Goal: Task Accomplishment & Management: Manage account settings

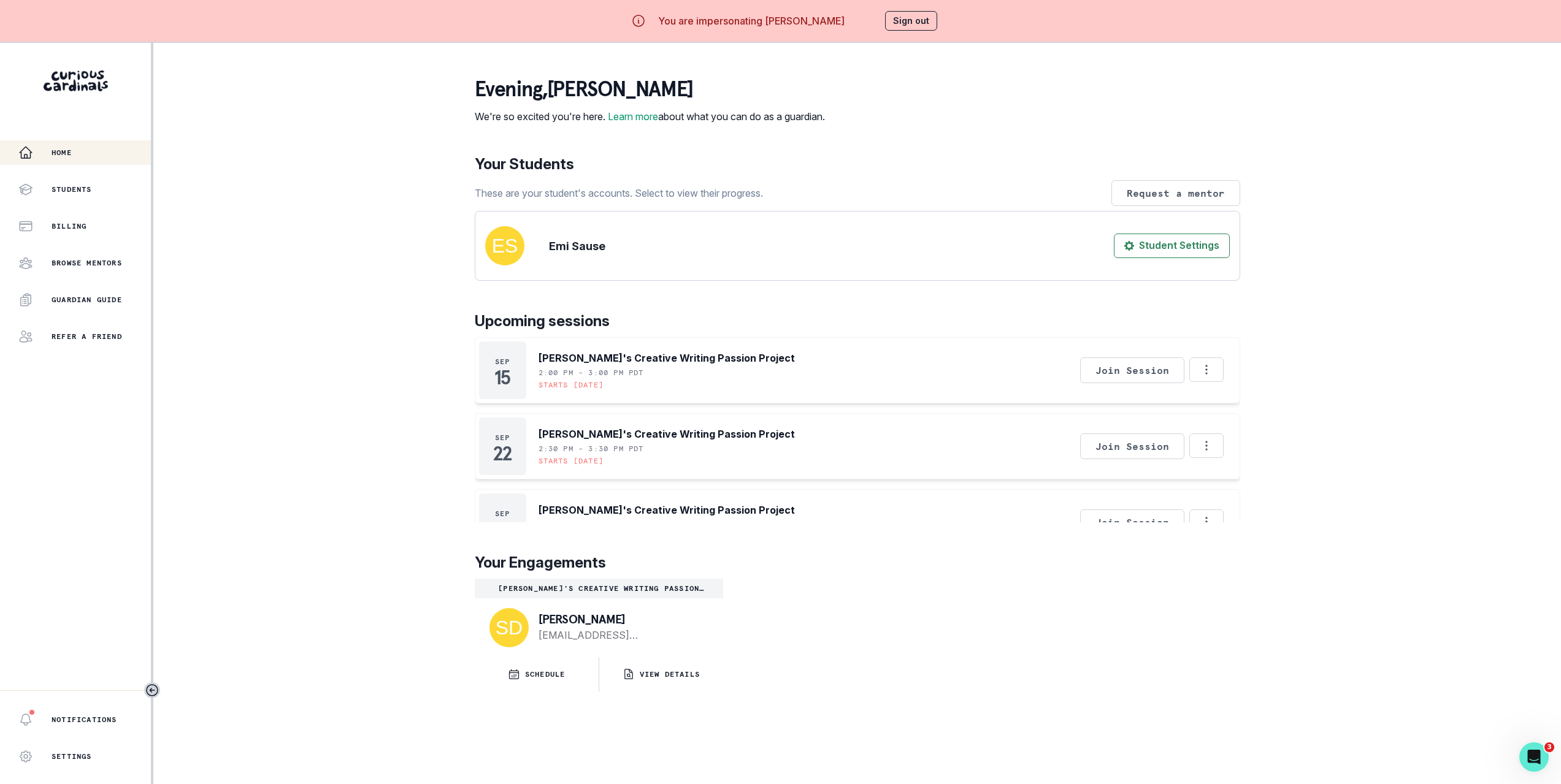
click at [368, 353] on div "Home Students Billing Browse Mentors Guardian Guide Refer a friend Notification…" at bounding box center [780, 435] width 1561 height 784
click at [1218, 382] on button "Options" at bounding box center [1206, 370] width 34 height 25
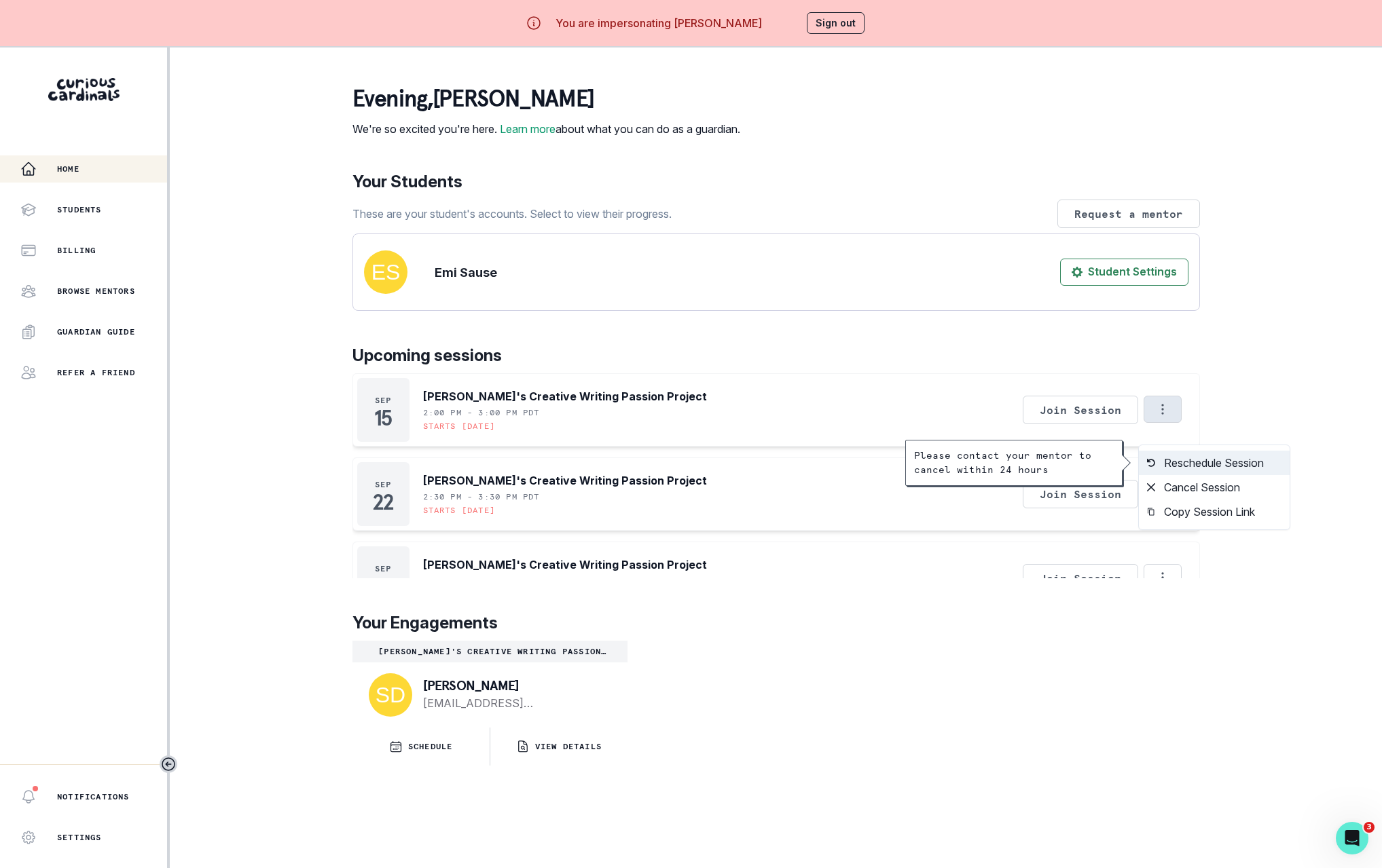
click at [1190, 464] on button "Reschedule Session" at bounding box center [1214, 463] width 151 height 25
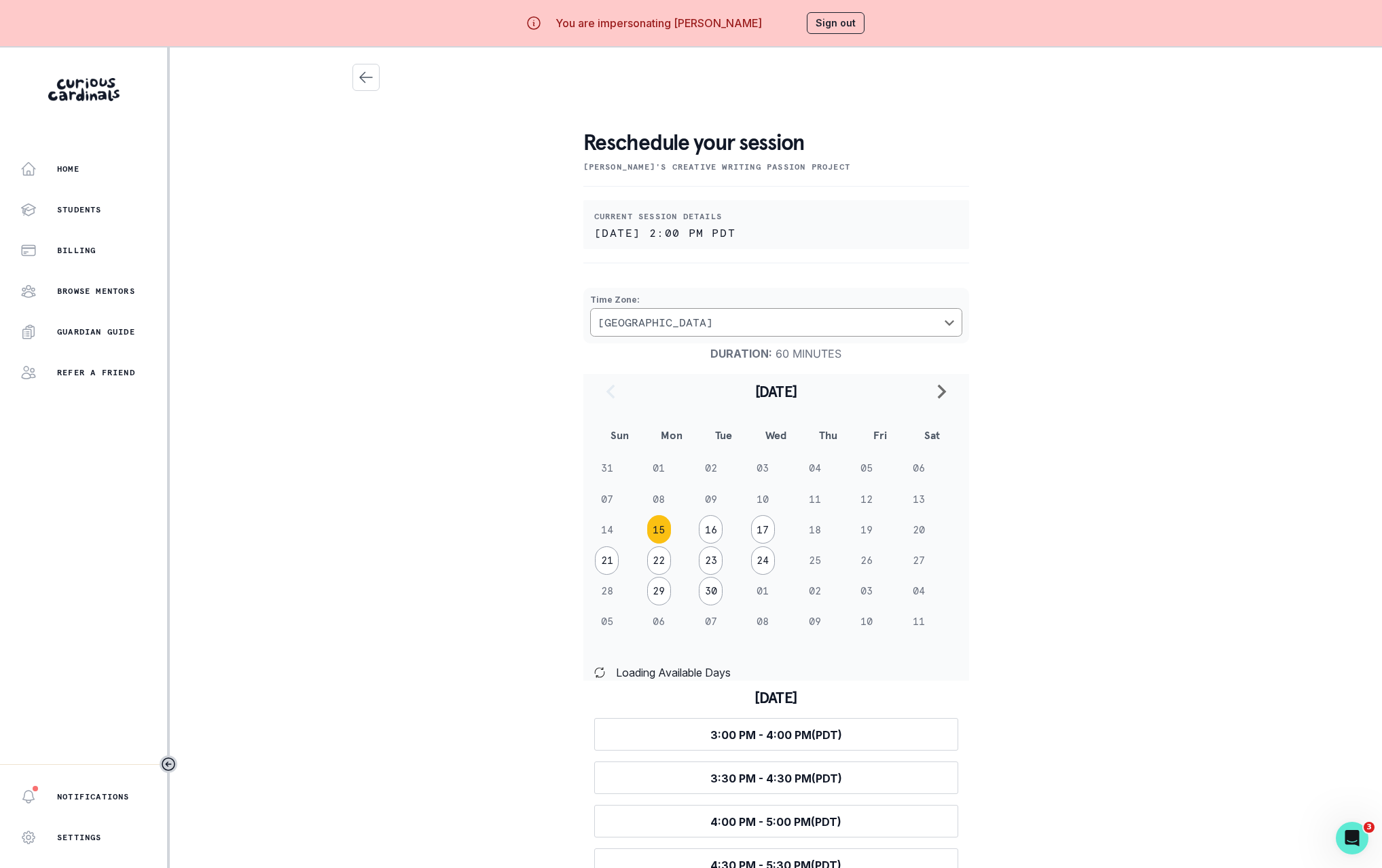
click at [1211, 463] on main "Reschedule your session Emi's Creative Writing Passion Project Current session …" at bounding box center [776, 481] width 869 height 868
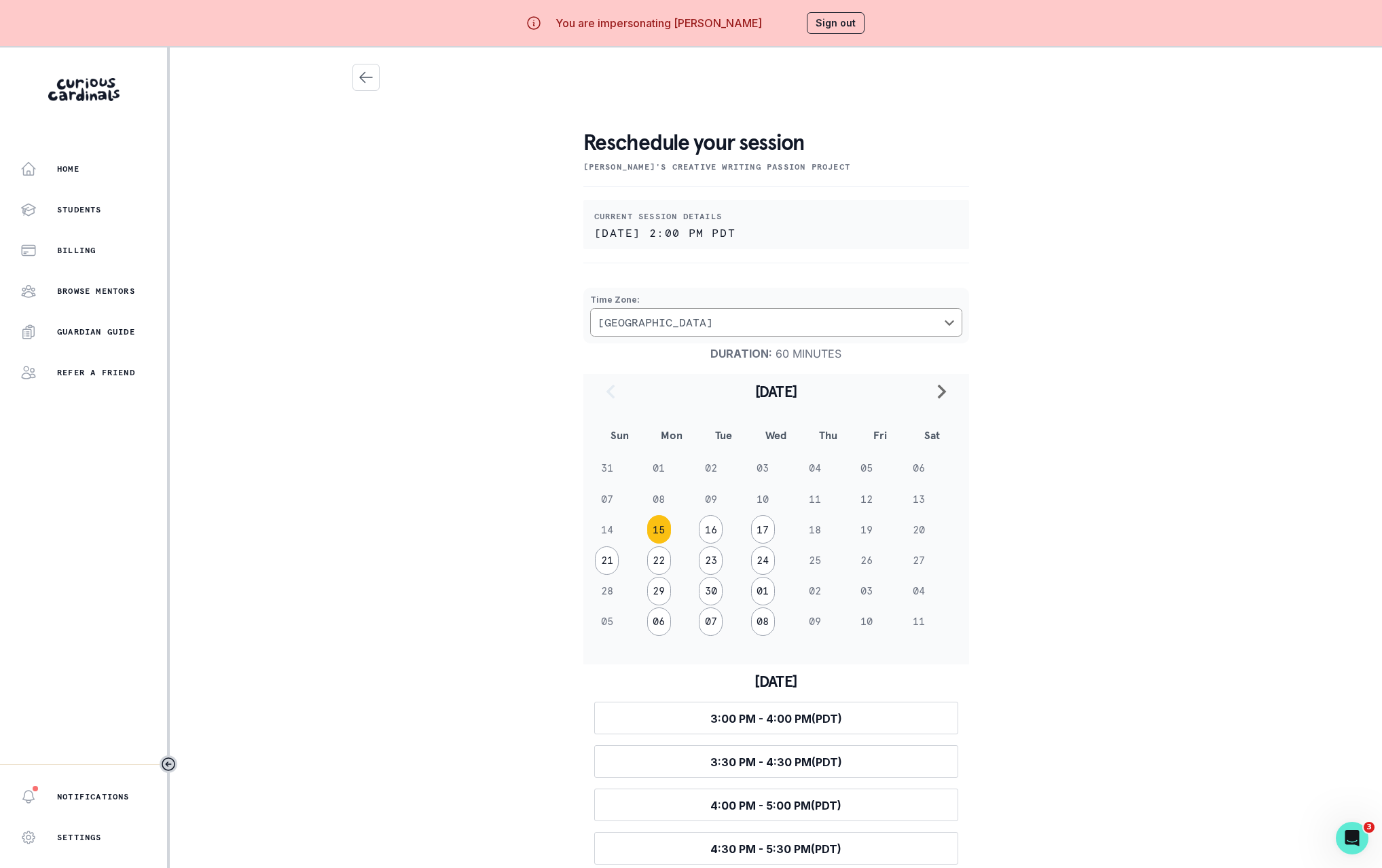
click at [607, 527] on td "14" at bounding box center [620, 529] width 52 height 30
click at [609, 524] on td "14" at bounding box center [620, 529] width 52 height 30
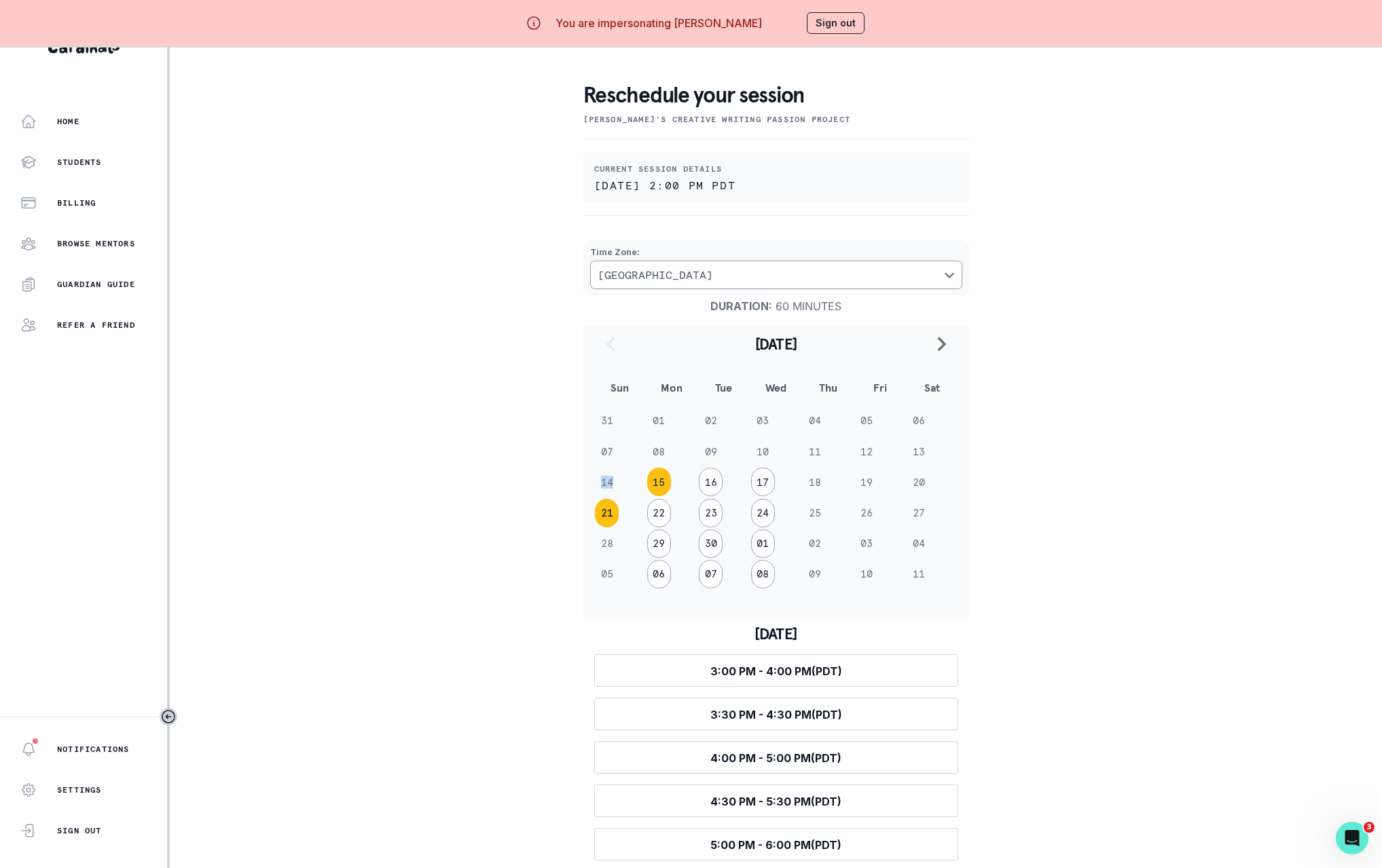
scroll to position [58, 0]
click at [422, 467] on div "Reschedule your session Emi's Creative Writing Passion Project Current session …" at bounding box center [776, 438] width 848 height 844
click at [614, 472] on td "14" at bounding box center [620, 482] width 52 height 30
click at [1184, 329] on div "Reschedule your session Emi's Creative Writing Passion Project Current session …" at bounding box center [776, 438] width 848 height 844
click at [1125, 460] on div "Reschedule your session Emi's Creative Writing Passion Project Current session …" at bounding box center [776, 438] width 848 height 844
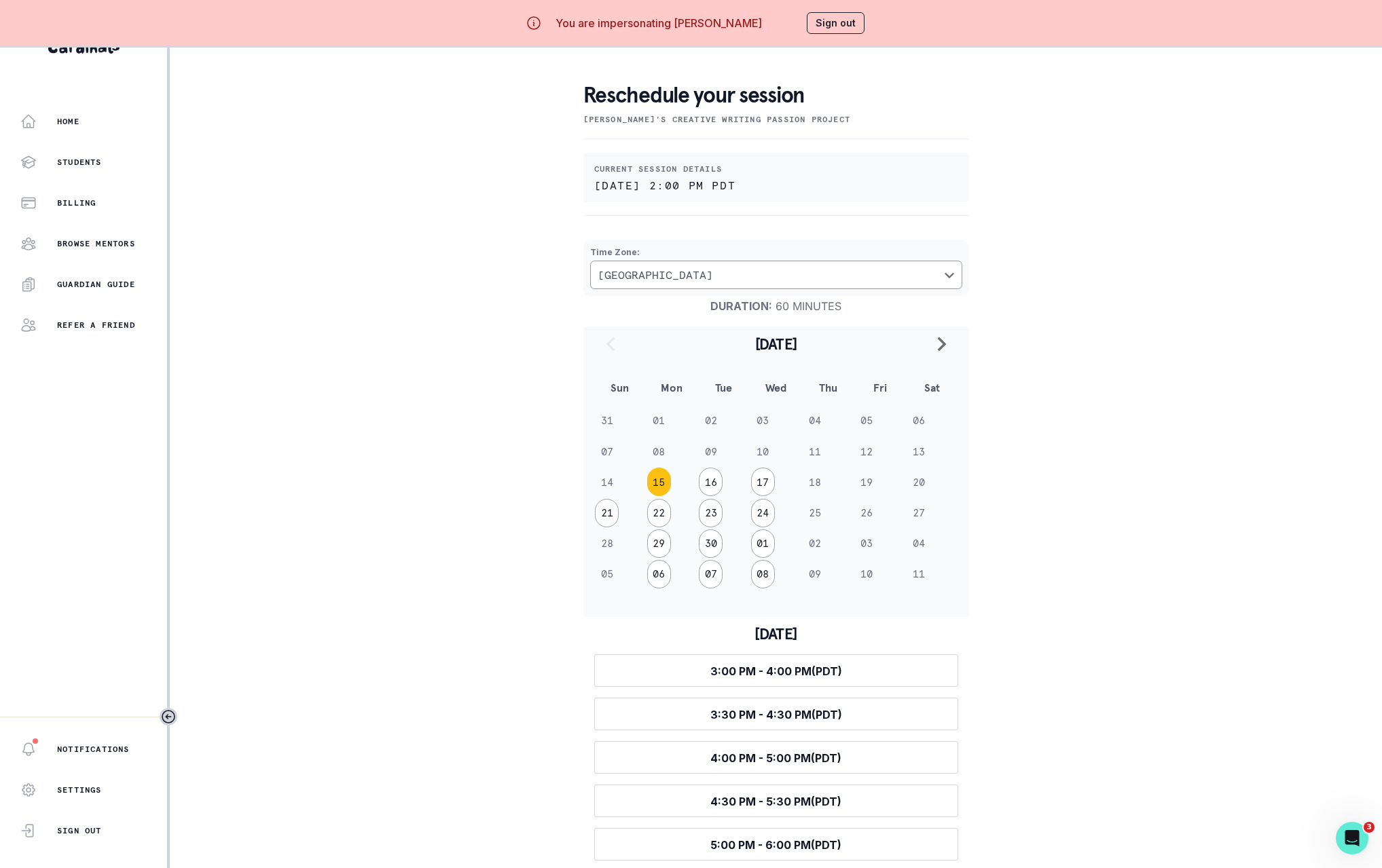
click at [617, 467] on td "14" at bounding box center [620, 482] width 52 height 30
click at [1339, 389] on div "Home Students Billing Browse Mentors Guardian Guide Refer a friend Notification…" at bounding box center [691, 434] width 1382 height 868
click at [1185, 332] on div "Reschedule your session Emi's Creative Writing Passion Project Current session …" at bounding box center [776, 438] width 848 height 844
click at [616, 469] on td "14" at bounding box center [620, 482] width 52 height 30
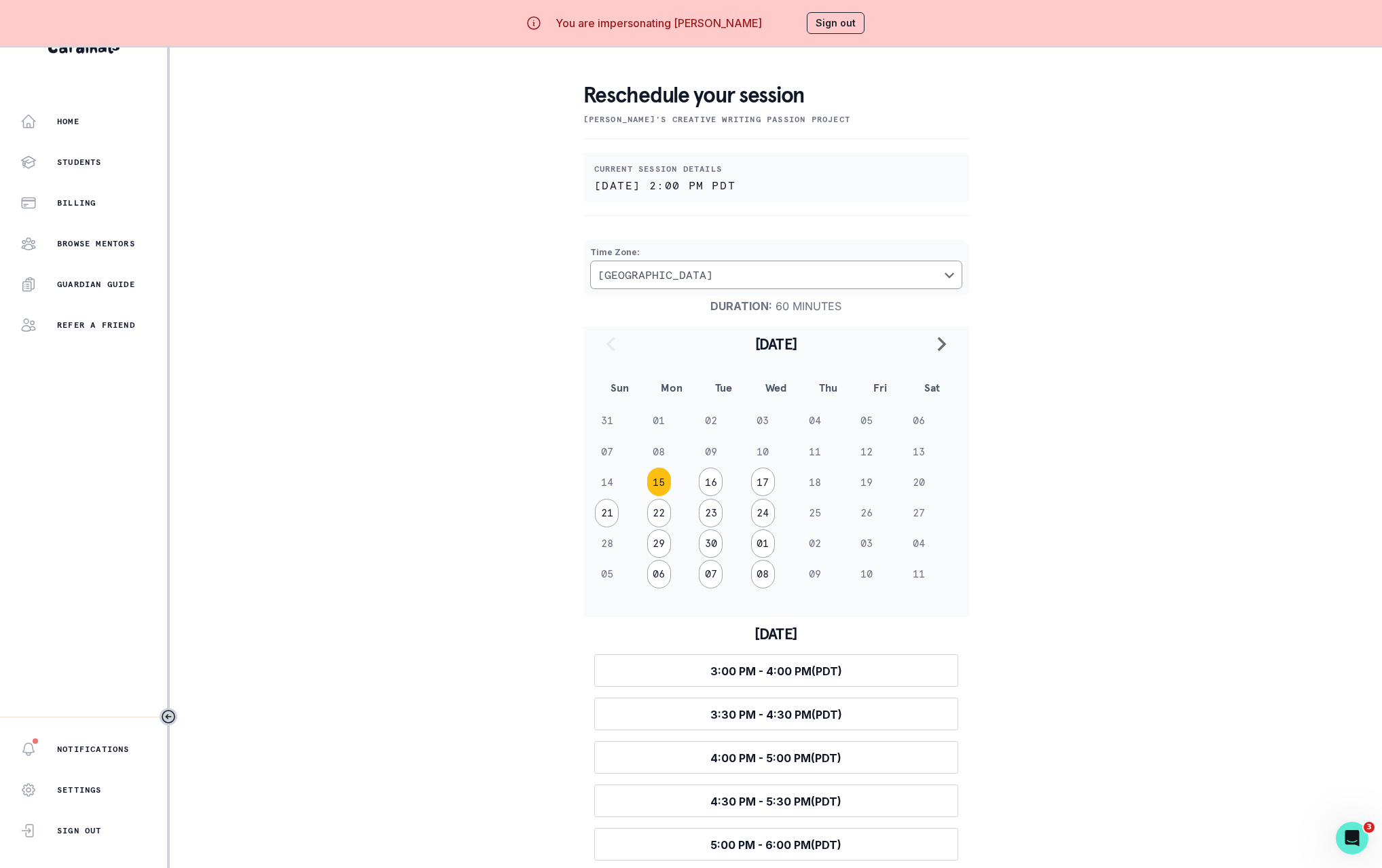
click at [616, 469] on td "14" at bounding box center [620, 482] width 52 height 30
click at [1319, 306] on div "Home Students Billing Browse Mentors Guardian Guide Refer a friend Notification…" at bounding box center [691, 434] width 1382 height 868
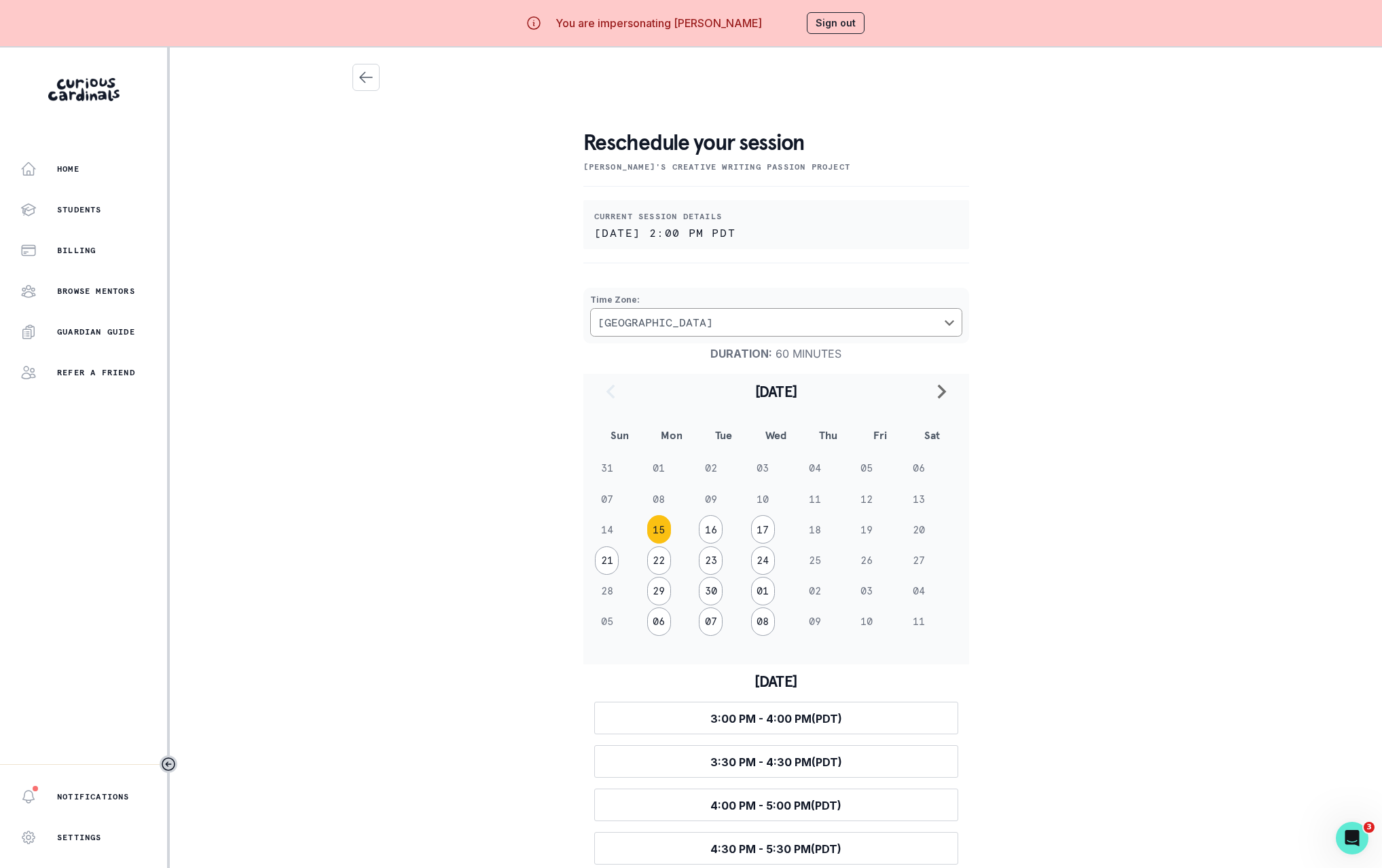
scroll to position [0, 0]
click at [932, 105] on div "Reschedule your session [PERSON_NAME]'s Creative Writing Passion Project" at bounding box center [776, 132] width 385 height 82
click at [1150, 255] on div "Reschedule your session Emi's Creative Writing Passion Project Current session …" at bounding box center [776, 486] width 848 height 844
click at [590, 136] on h2 "Reschedule your session" at bounding box center [776, 143] width 385 height 27
drag, startPoint x: 590, startPoint y: 136, endPoint x: 816, endPoint y: 143, distance: 226.1
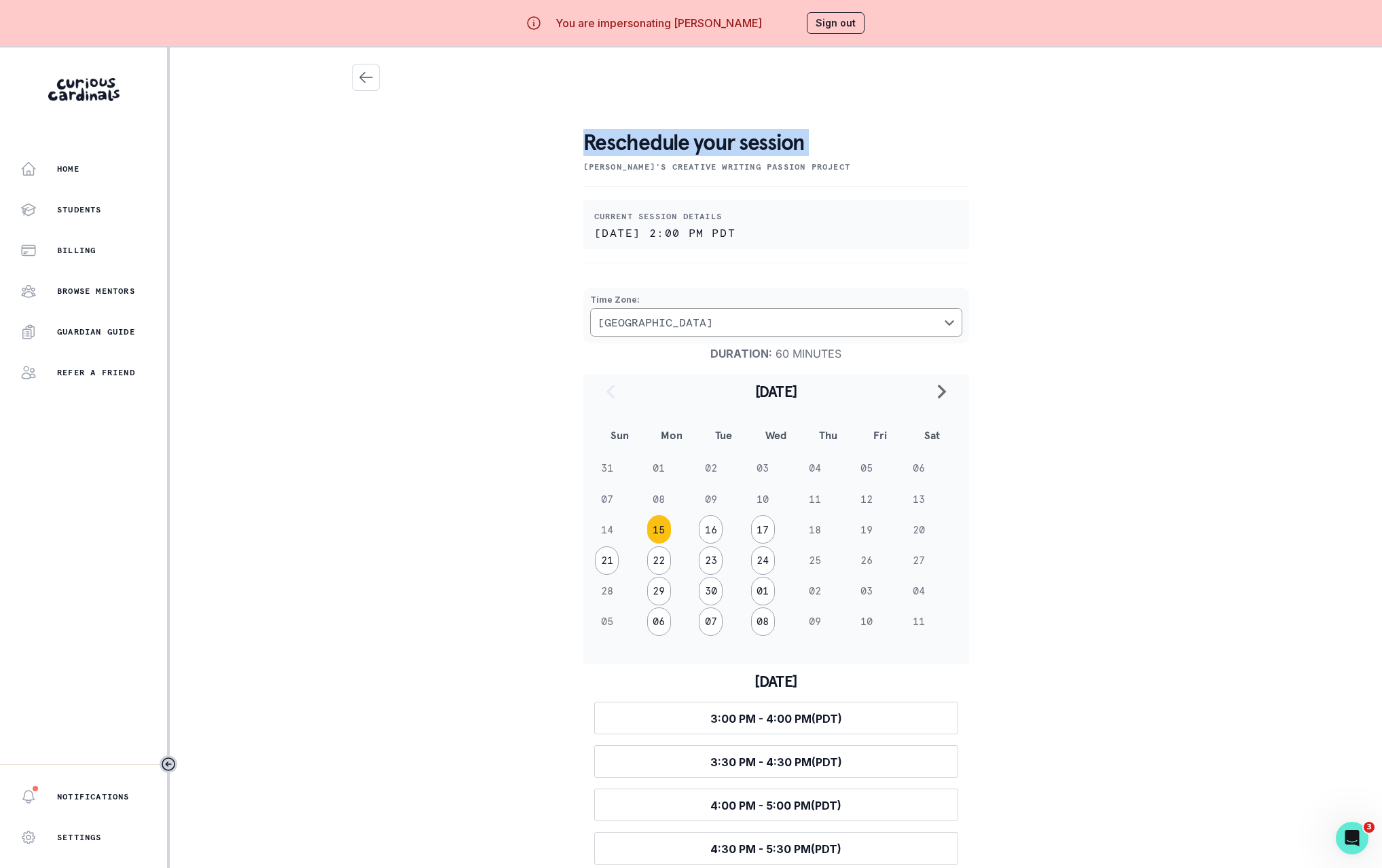
click at [816, 143] on h2 "Reschedule your session" at bounding box center [776, 143] width 385 height 27
copy h2 "Reschedule your session"
click at [1012, 119] on div "Reschedule your session Emi's Creative Writing Passion Project Current session …" at bounding box center [776, 486] width 848 height 844
click at [426, 238] on div "Reschedule your session Emi's Creative Writing Passion Project Current session …" at bounding box center [776, 486] width 848 height 844
click at [1139, 372] on div "Reschedule your session Emi's Creative Writing Passion Project Current session …" at bounding box center [776, 486] width 848 height 844
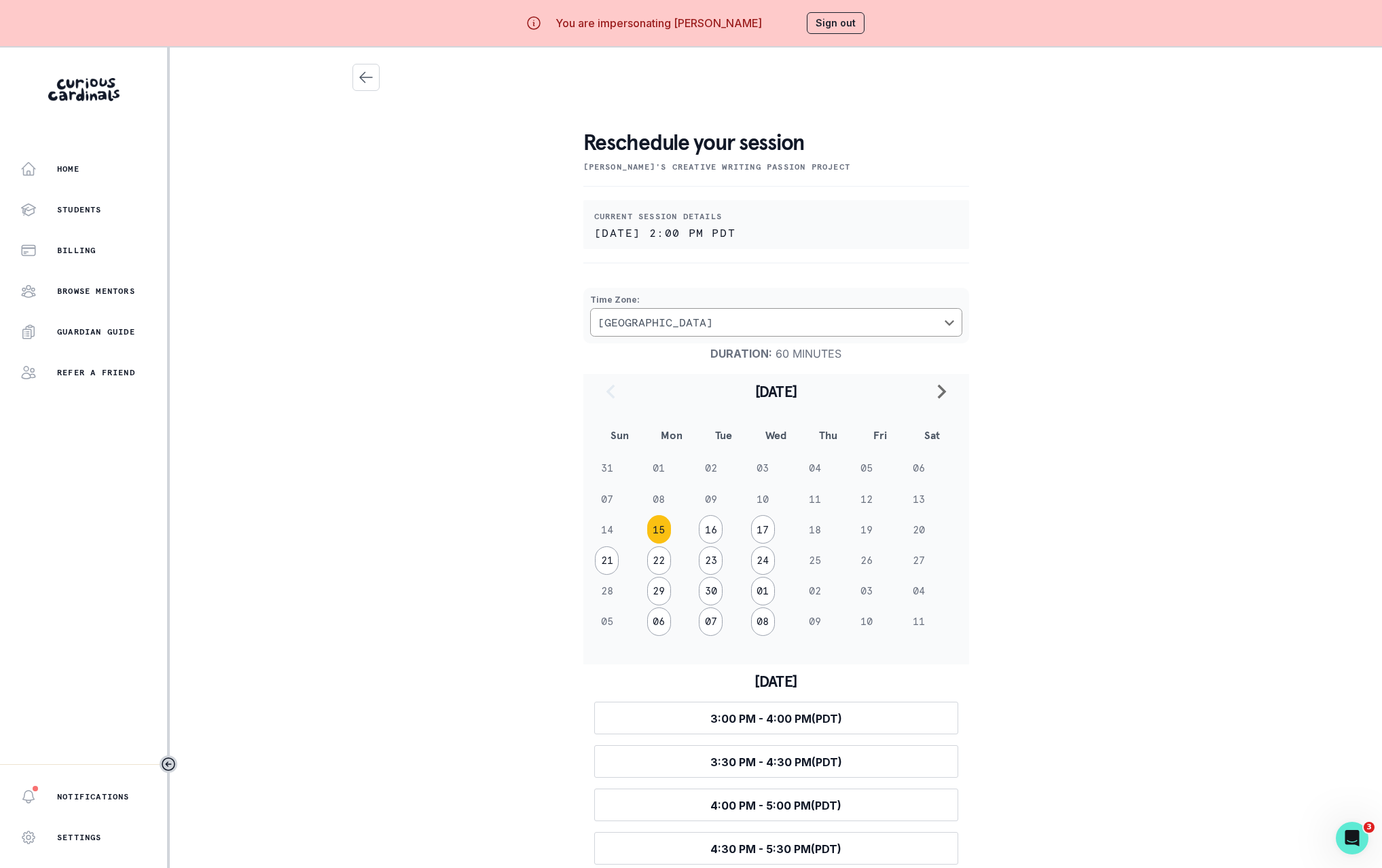
click at [884, 78] on div "Reschedule your session Emi's Creative Writing Passion Project Current session …" at bounding box center [776, 486] width 848 height 844
click at [697, 25] on p "You are impersonating [PERSON_NAME]" at bounding box center [659, 23] width 207 height 16
drag, startPoint x: 696, startPoint y: 25, endPoint x: 723, endPoint y: 24, distance: 27.0
click at [723, 24] on p "You are impersonating [PERSON_NAME]" at bounding box center [659, 23] width 207 height 16
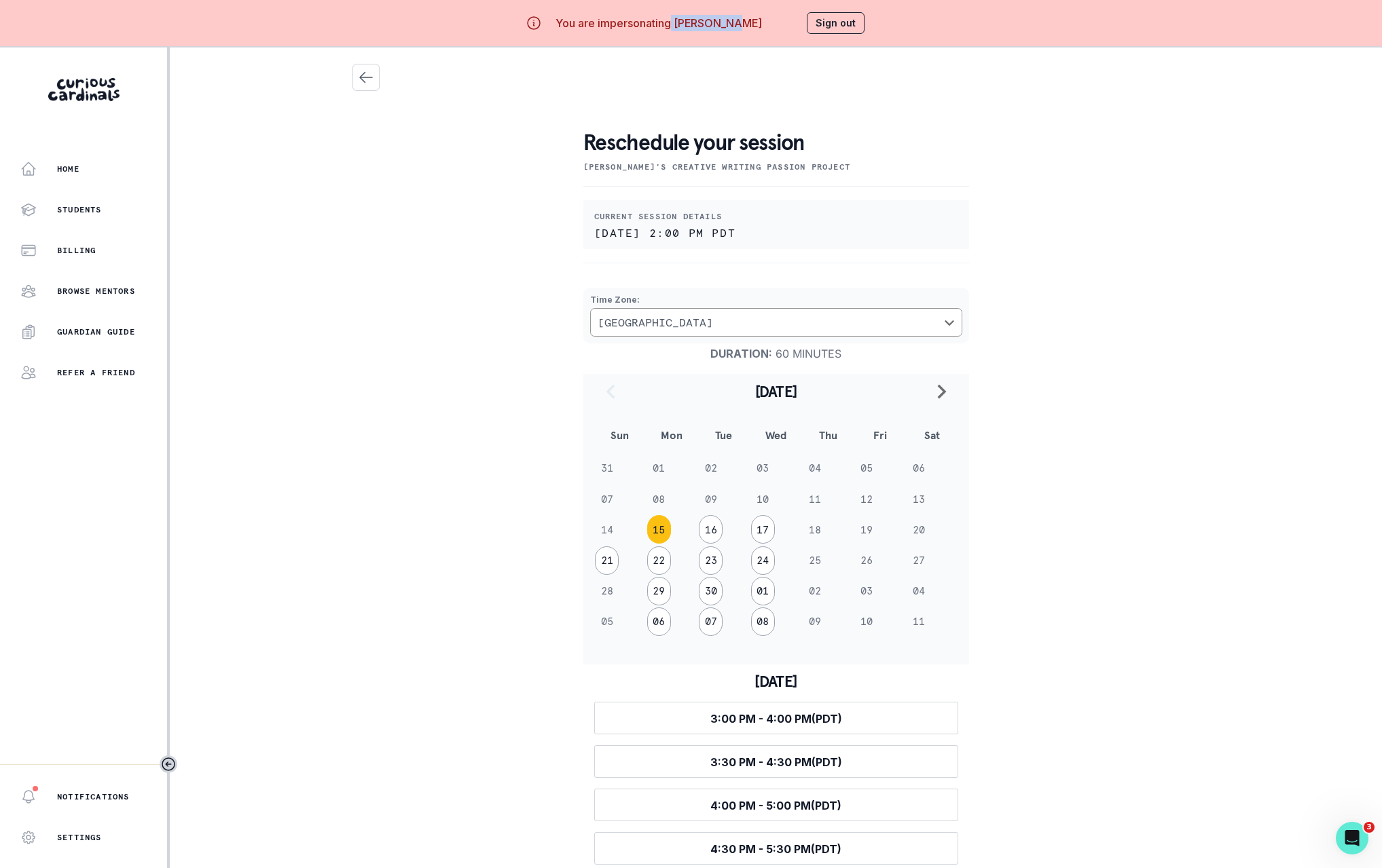
drag, startPoint x: 685, startPoint y: 22, endPoint x: 741, endPoint y: 22, distance: 56.0
click at [741, 22] on p "You are impersonating [PERSON_NAME]" at bounding box center [659, 23] width 207 height 16
copy p "[PERSON_NAME]"
click at [1034, 214] on div "Reschedule your session Emi's Creative Writing Passion Project Current session …" at bounding box center [776, 486] width 848 height 844
